Goal: Information Seeking & Learning: Compare options

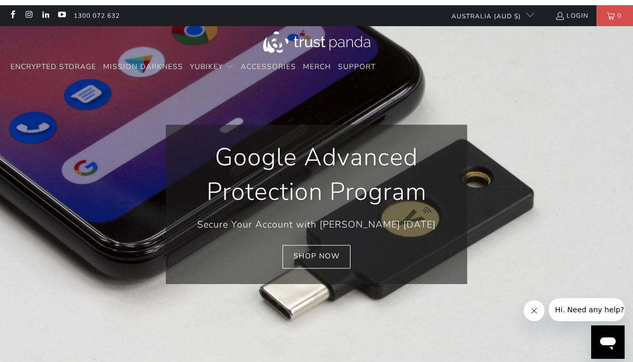
scroll to position [0, 110]
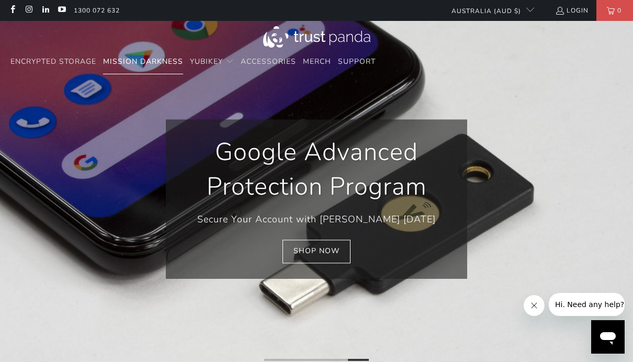
click at [149, 64] on span "Mission Darkness" at bounding box center [143, 61] width 80 height 10
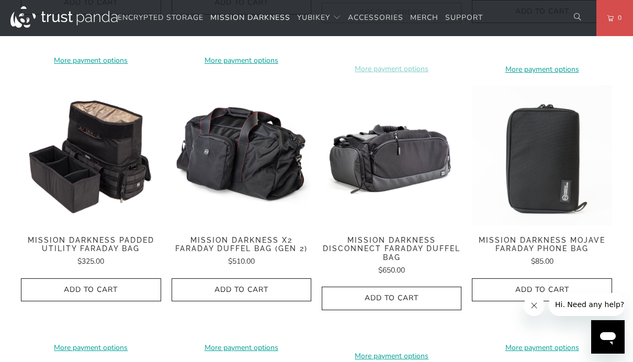
scroll to position [1348, 0]
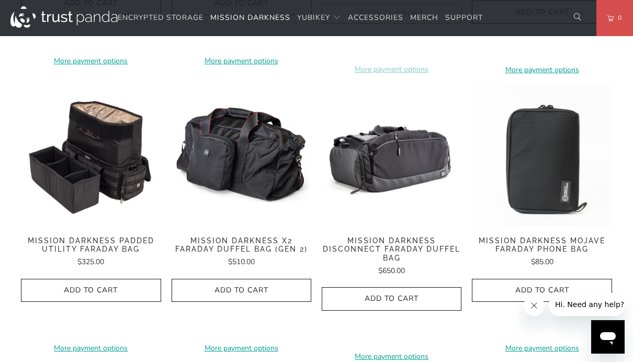
click at [265, 236] on span "Mission Darkness X2 Faraday Duffel Bag (Gen 2)" at bounding box center [242, 245] width 140 height 18
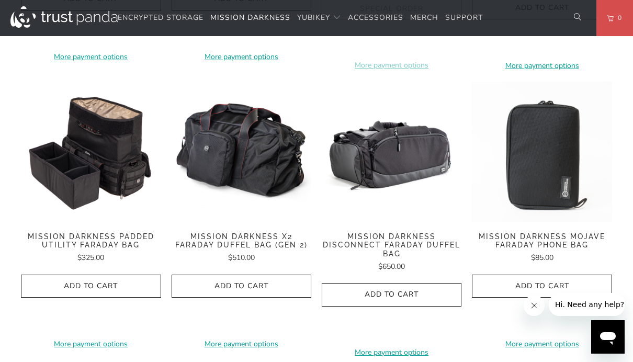
scroll to position [1355, 0]
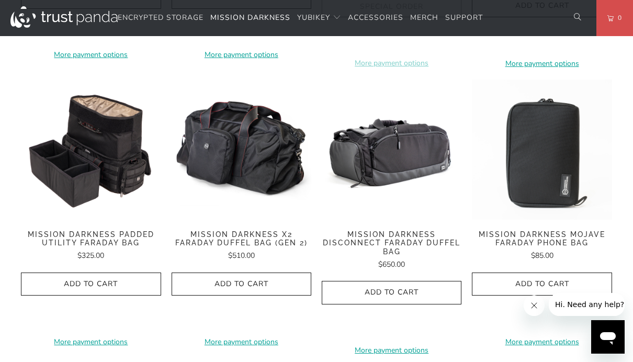
click at [411, 230] on span "Mission Darkness Disconnect Faraday Duffel Bag" at bounding box center [392, 243] width 140 height 26
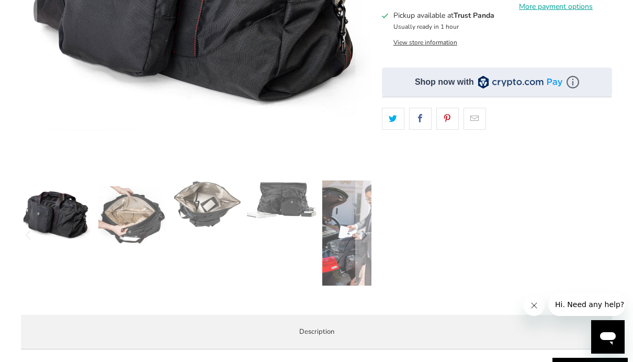
scroll to position [291, 0]
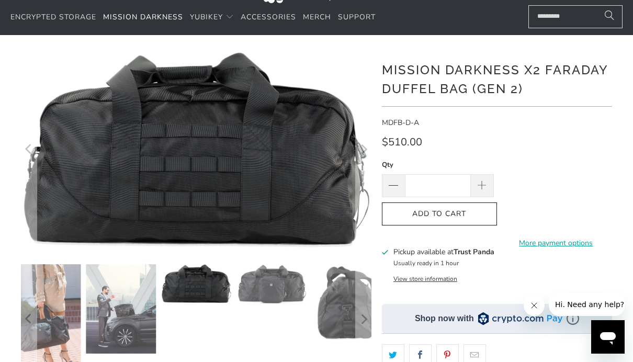
scroll to position [35, 0]
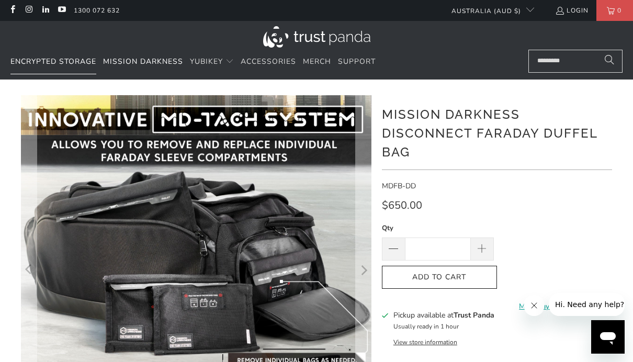
click at [73, 64] on span "Encrypted Storage" at bounding box center [53, 61] width 86 height 10
